Goal: Task Accomplishment & Management: Manage account settings

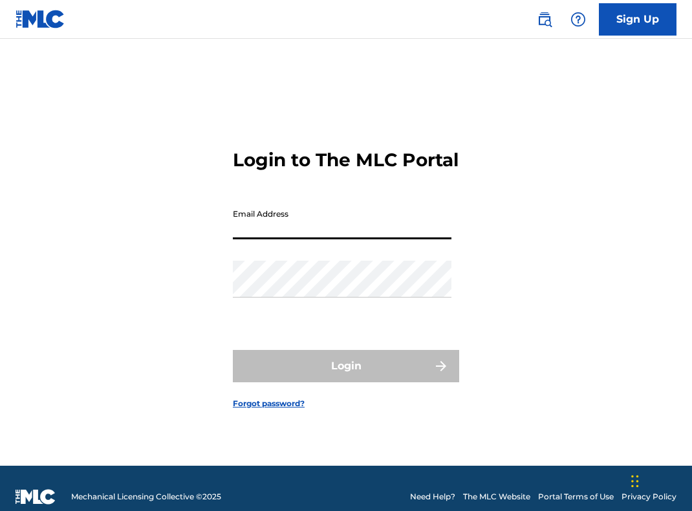
type input "[EMAIL_ADDRESS][DOMAIN_NAME]"
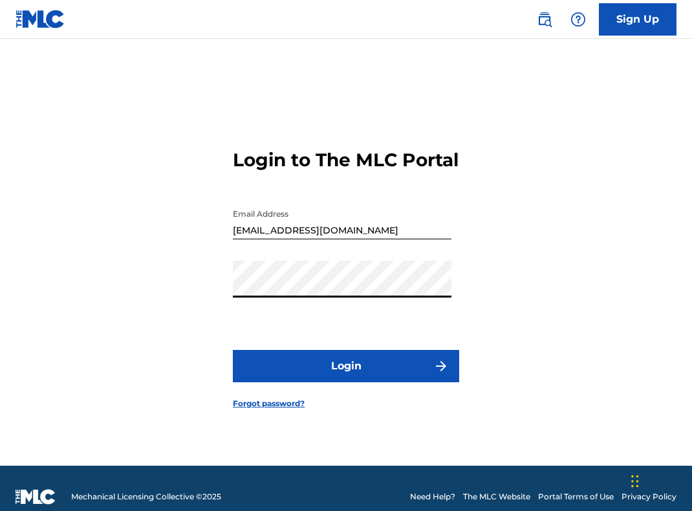
click at [328, 366] on button "Login" at bounding box center [346, 366] width 226 height 32
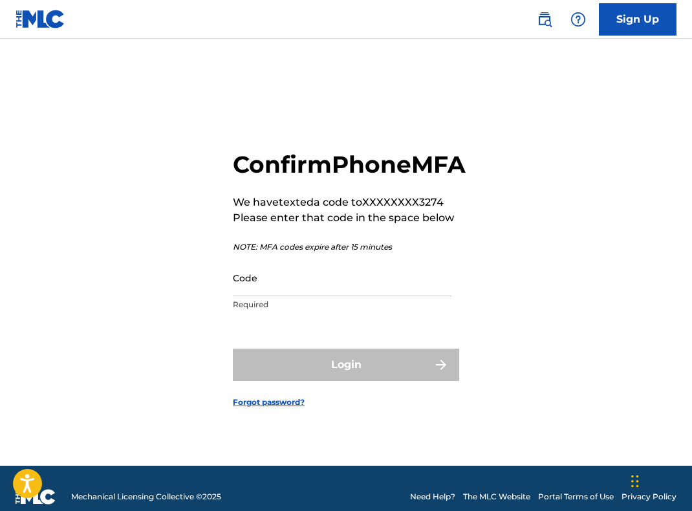
click at [319, 296] on input "Code" at bounding box center [342, 277] width 218 height 37
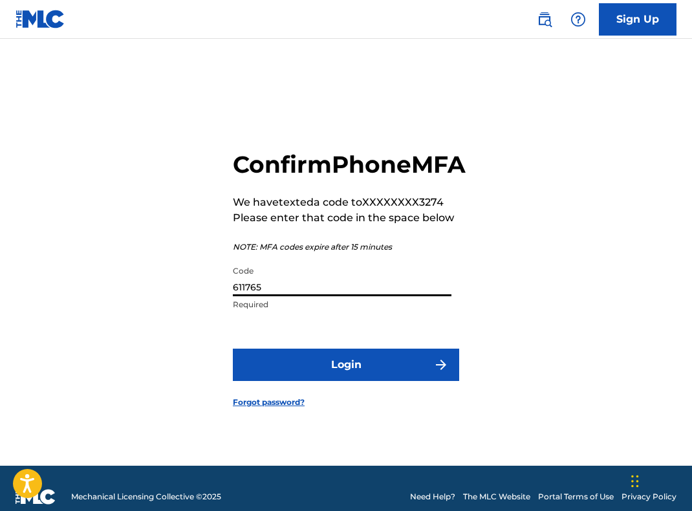
type input "611765"
click at [348, 381] on button "Login" at bounding box center [346, 364] width 226 height 32
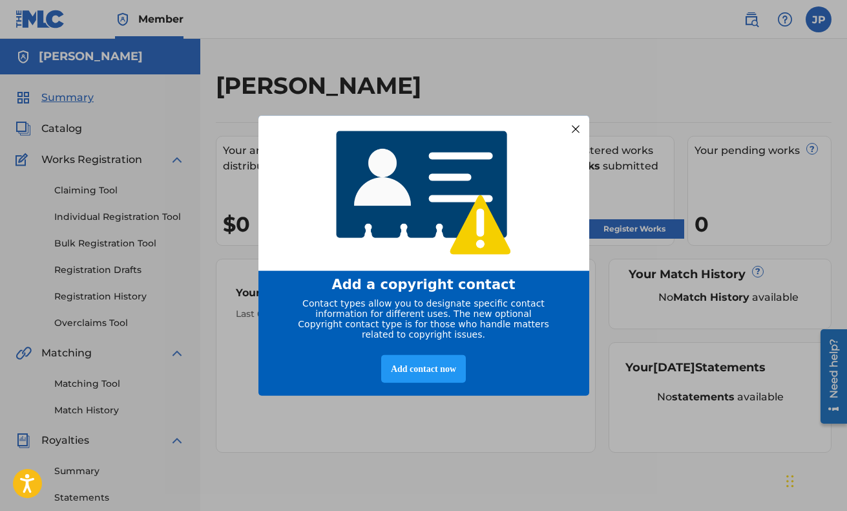
click at [574, 124] on div at bounding box center [575, 128] width 17 height 17
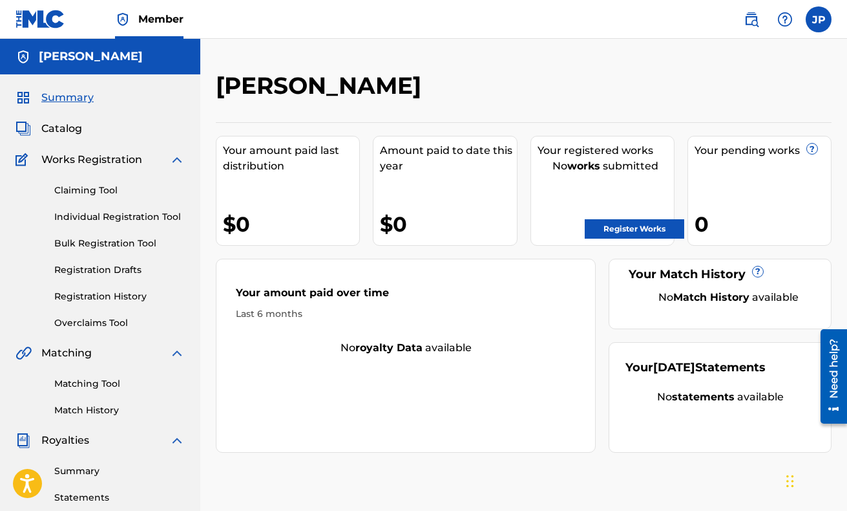
click at [107, 220] on link "Individual Registration Tool" at bounding box center [119, 217] width 131 height 14
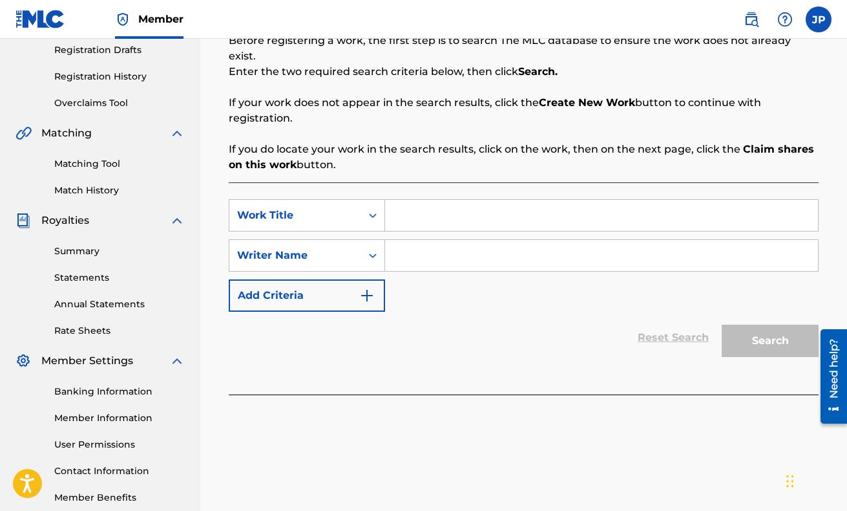
scroll to position [199, 0]
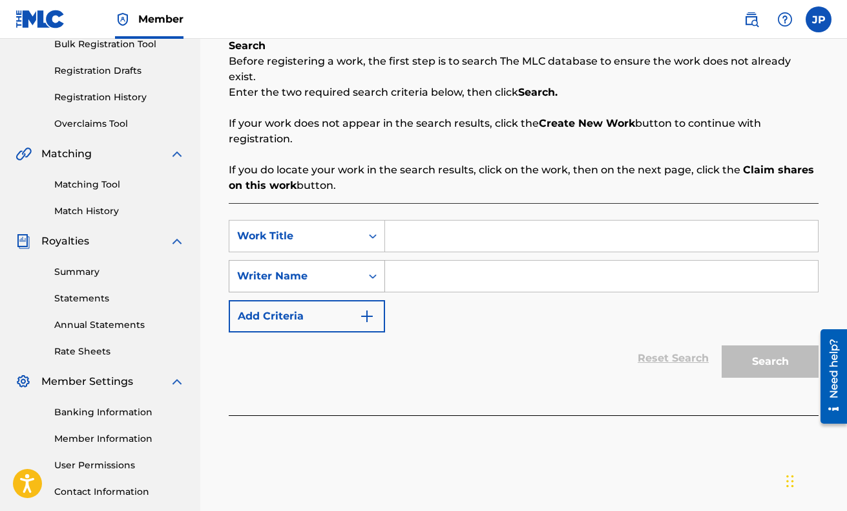
click at [370, 267] on div "Search Form" at bounding box center [372, 275] width 23 height 23
click at [691, 21] on label at bounding box center [819, 19] width 26 height 26
click at [691, 19] on input "[PERSON_NAME] [EMAIL_ADDRESS][DOMAIN_NAME] Notification Preferences Profile Log…" at bounding box center [819, 19] width 0 height 0
click at [549, 128] on p "If your work does not appear in the search results, click the Create New Work b…" at bounding box center [524, 131] width 590 height 31
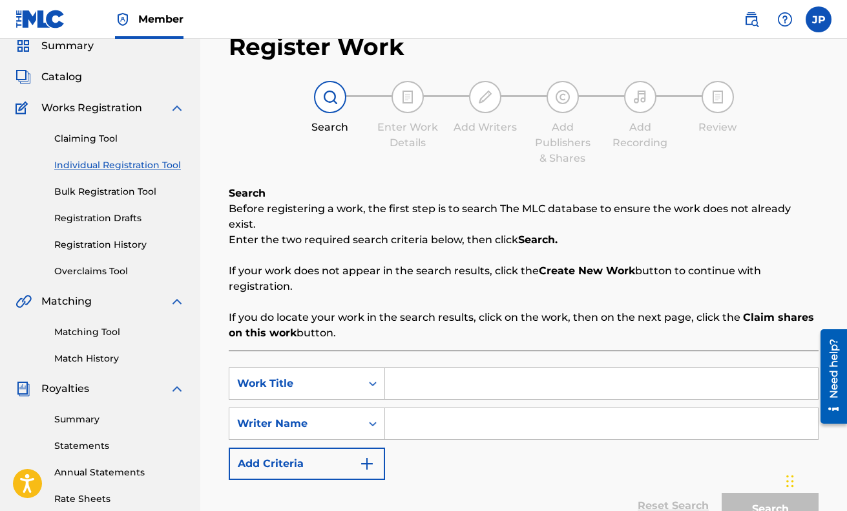
scroll to position [29, 0]
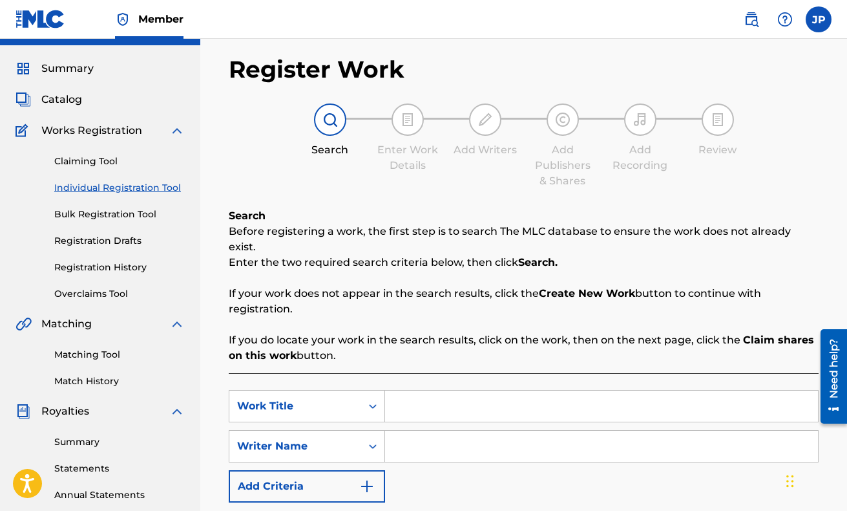
click at [85, 158] on link "Claiming Tool" at bounding box center [119, 161] width 131 height 14
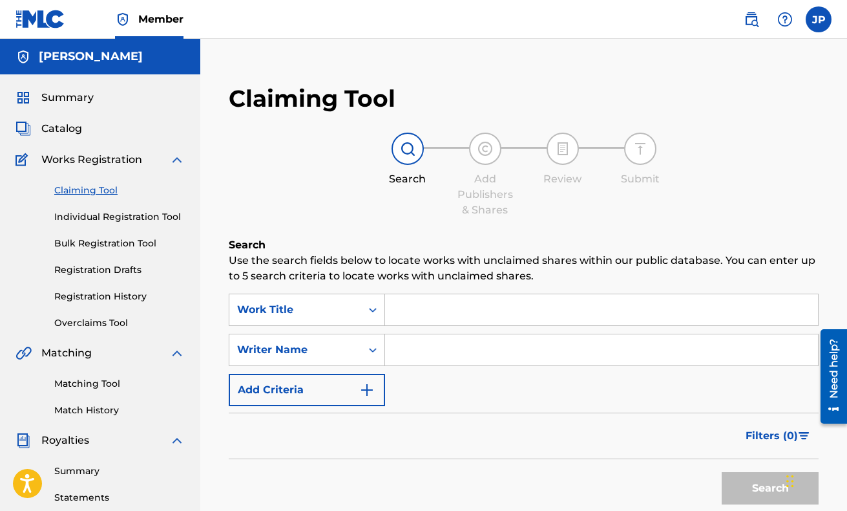
click at [94, 218] on link "Individual Registration Tool" at bounding box center [119, 217] width 131 height 14
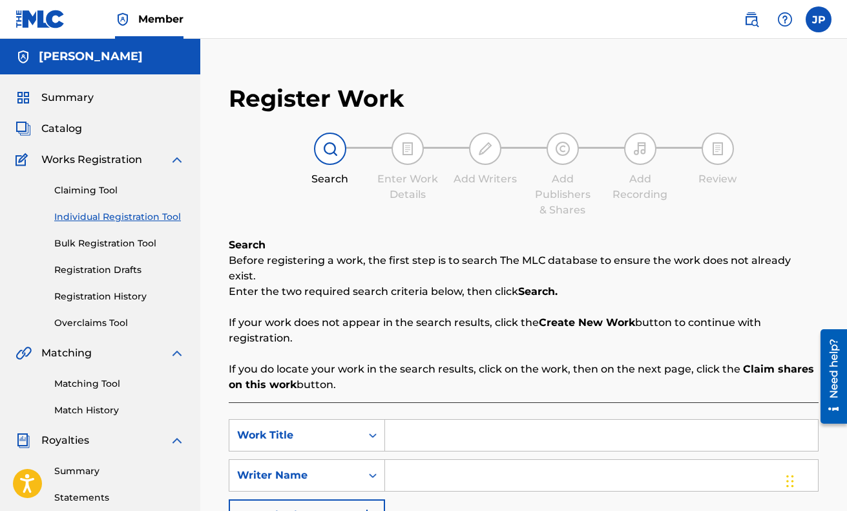
click at [90, 191] on link "Claiming Tool" at bounding box center [119, 191] width 131 height 14
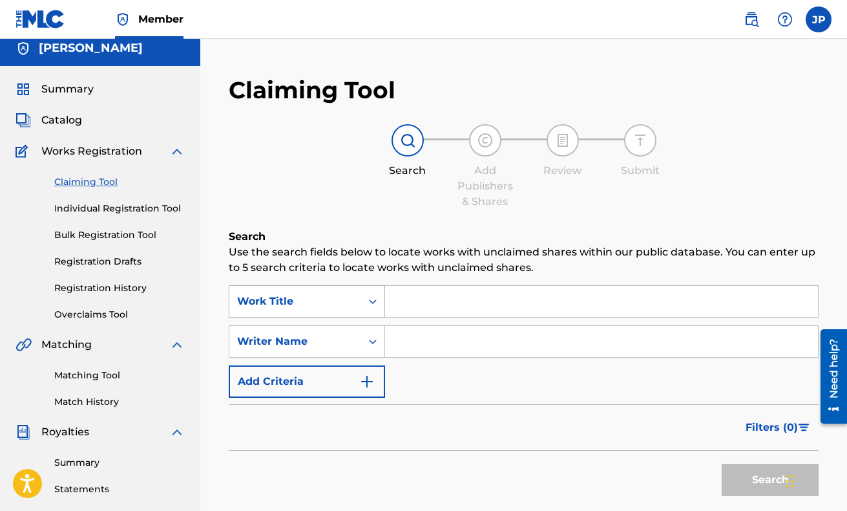
click at [322, 311] on div "Work Title" at bounding box center [295, 301] width 132 height 25
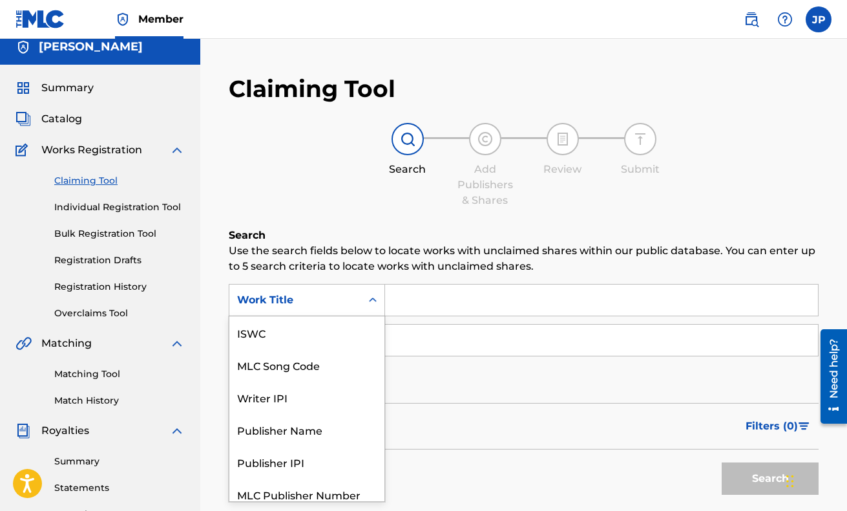
scroll to position [32, 0]
click at [322, 304] on div "Work Title" at bounding box center [295, 300] width 116 height 16
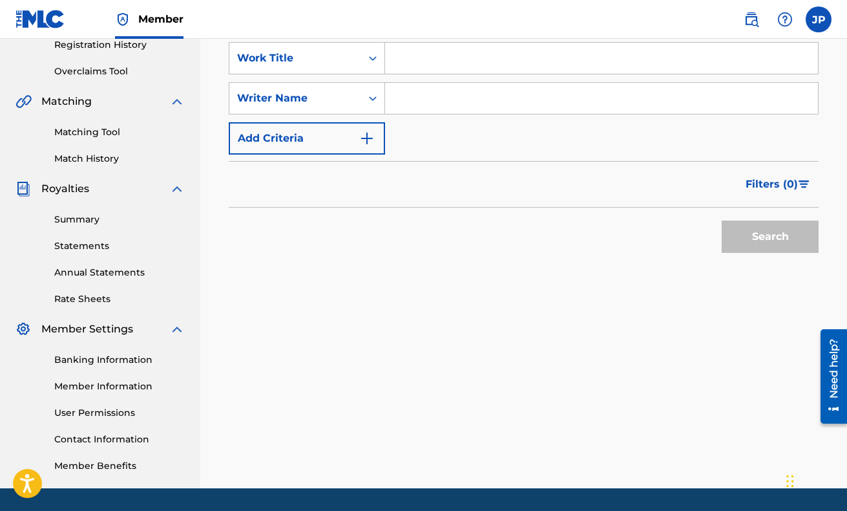
scroll to position [245, 0]
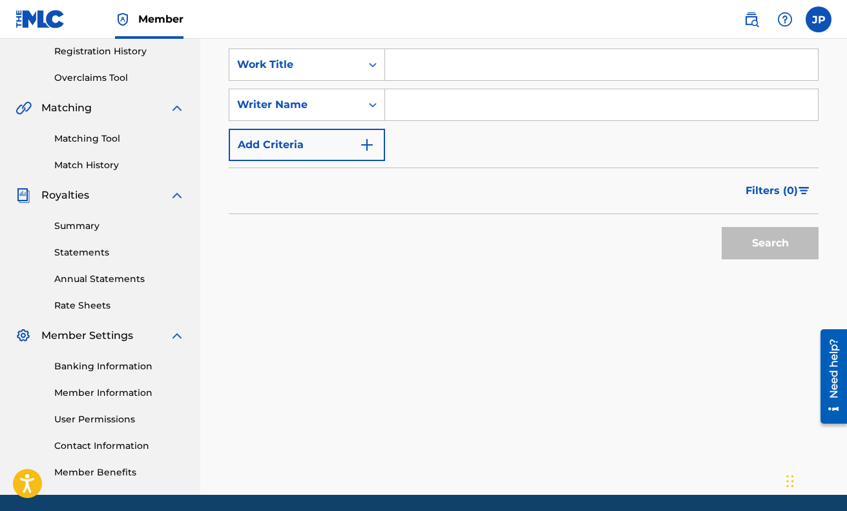
click at [126, 362] on link "Banking Information" at bounding box center [119, 366] width 131 height 14
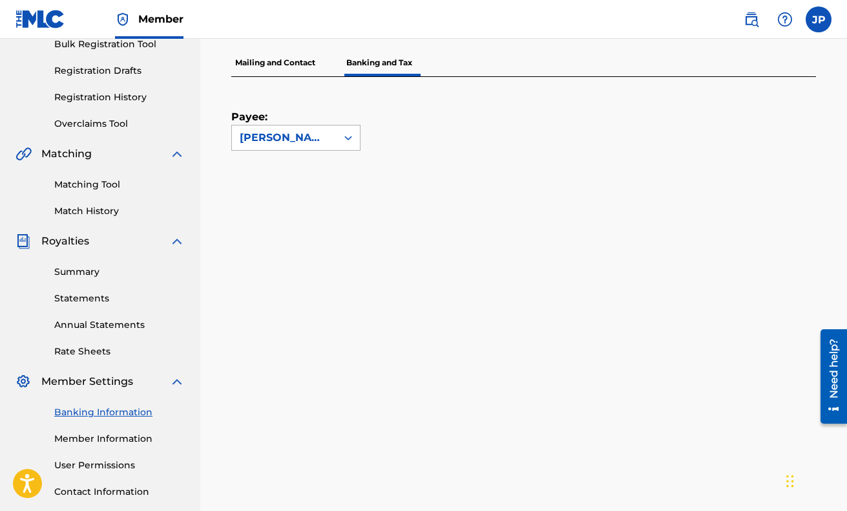
scroll to position [99, 0]
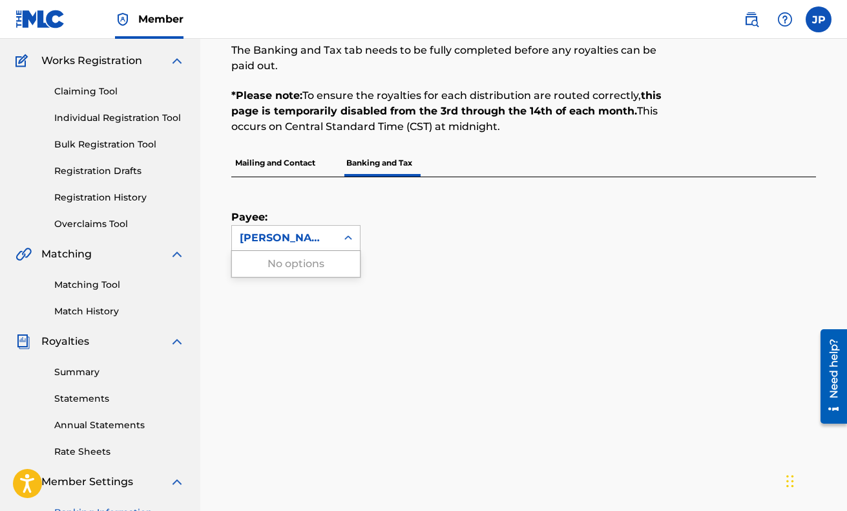
click at [302, 233] on div "[PERSON_NAME]" at bounding box center [284, 238] width 89 height 16
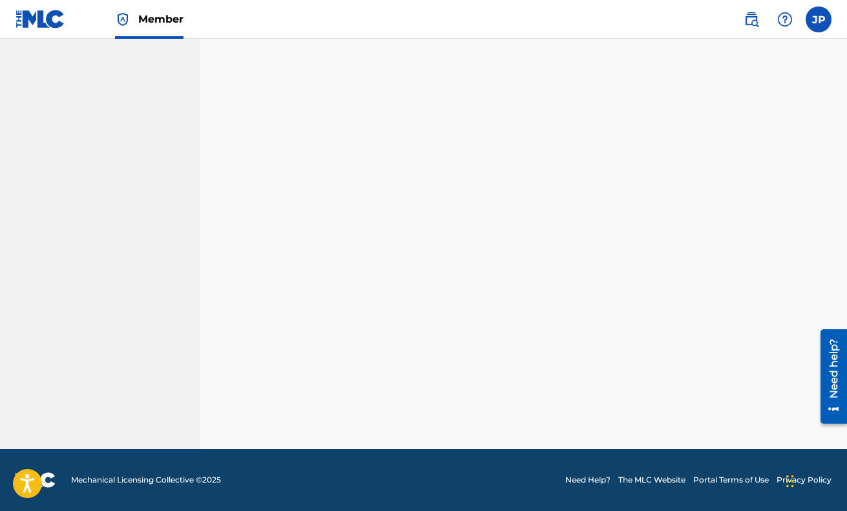
scroll to position [1251, 0]
